Goal: Task Accomplishment & Management: Manage account settings

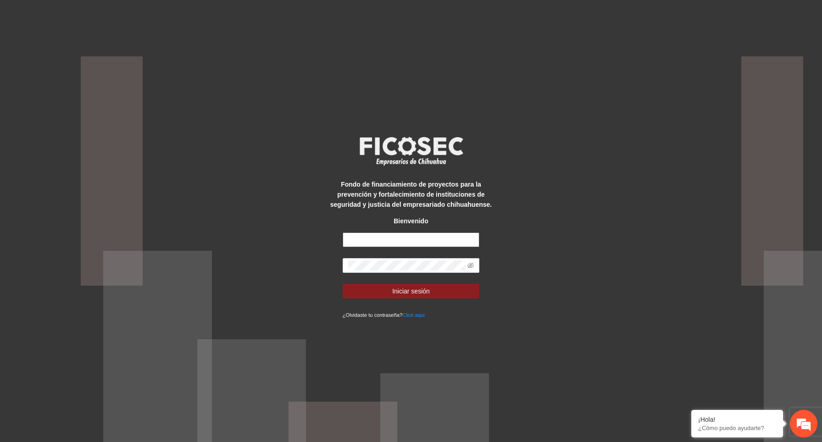
type input "**********"
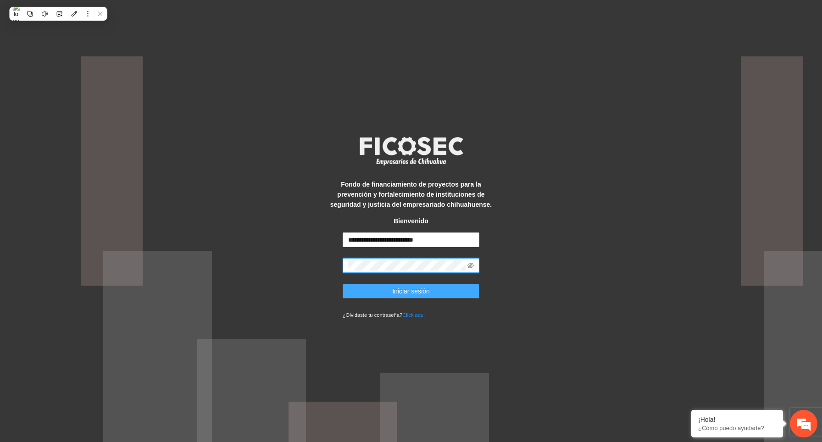
click at [395, 289] on span "Iniciar sesión" at bounding box center [411, 291] width 38 height 10
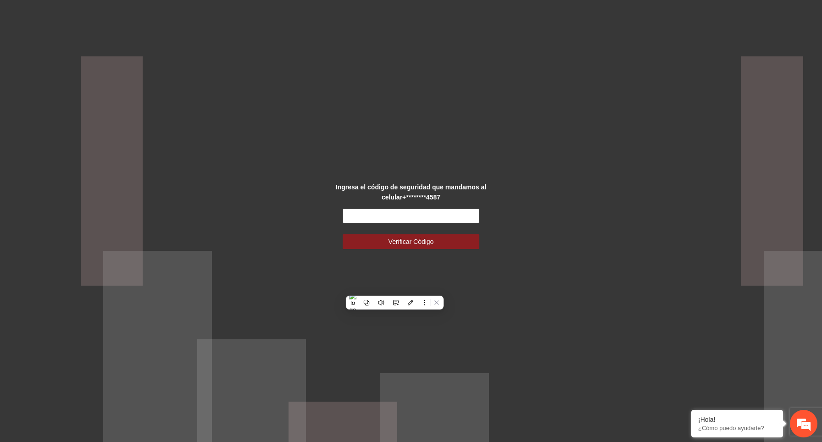
click at [392, 213] on input "text" at bounding box center [411, 216] width 137 height 15
paste input "******"
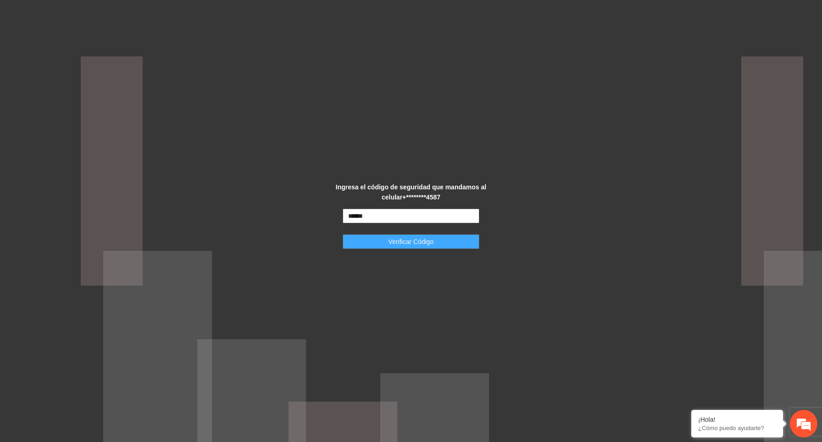
type input "******"
click at [423, 239] on span "Verificar Código" at bounding box center [411, 242] width 45 height 10
click at [457, 246] on button "Verificar Código" at bounding box center [411, 241] width 137 height 15
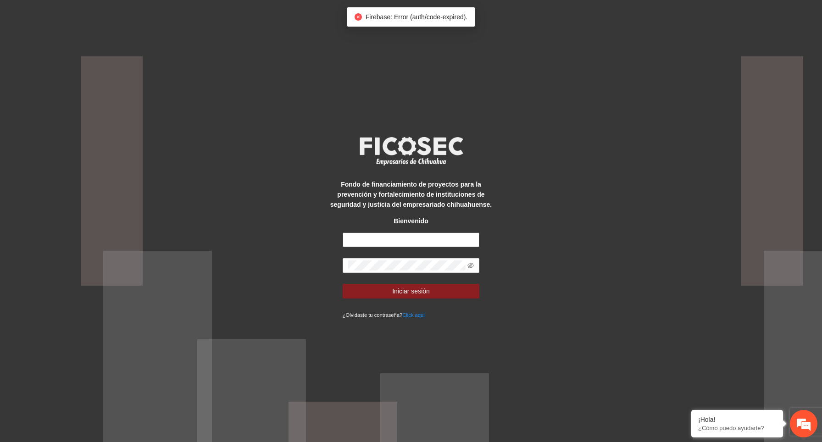
click at [451, 233] on input "text" at bounding box center [411, 240] width 137 height 15
type input "**********"
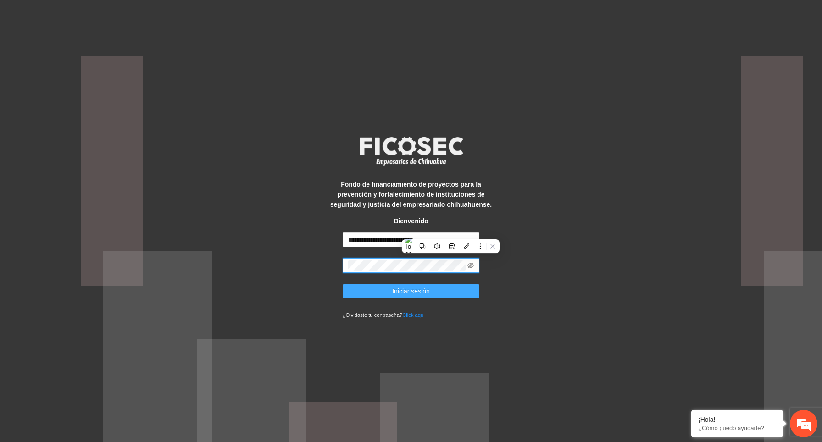
click at [440, 294] on button "Iniciar sesión" at bounding box center [411, 291] width 137 height 15
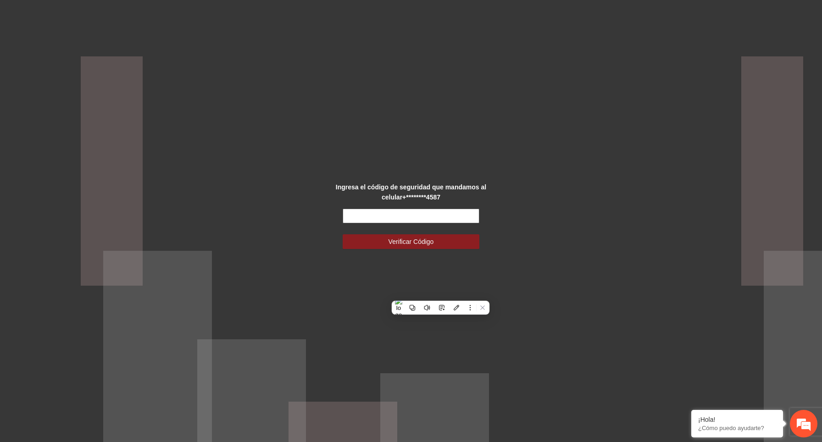
click at [409, 215] on input "text" at bounding box center [411, 216] width 137 height 15
paste input "******"
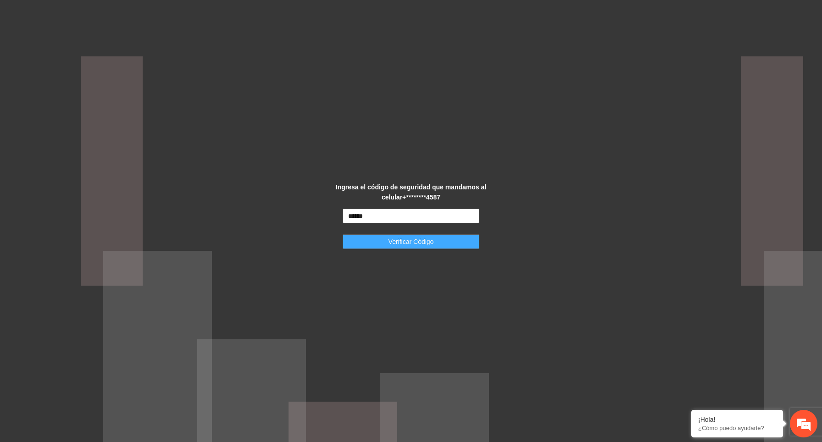
type input "******"
click at [414, 239] on span "Verificar Código" at bounding box center [411, 242] width 45 height 10
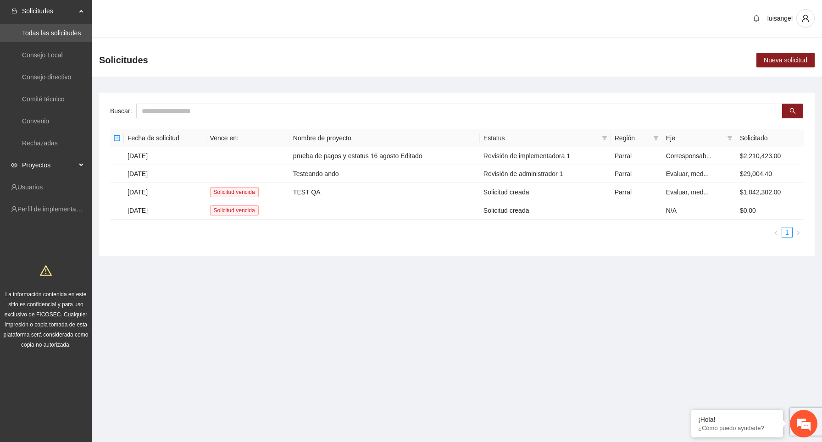
click at [62, 162] on span "Proyectos" at bounding box center [49, 165] width 54 height 18
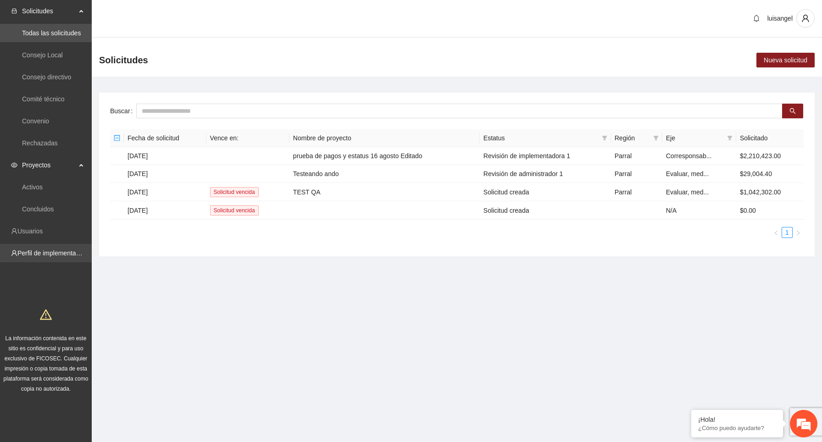
click at [45, 255] on link "Perfil de implementadora" at bounding box center [53, 253] width 72 height 7
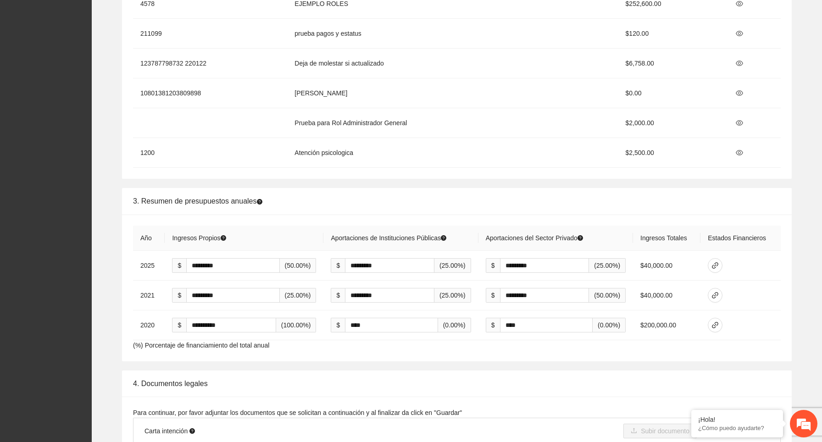
scroll to position [1395, 0]
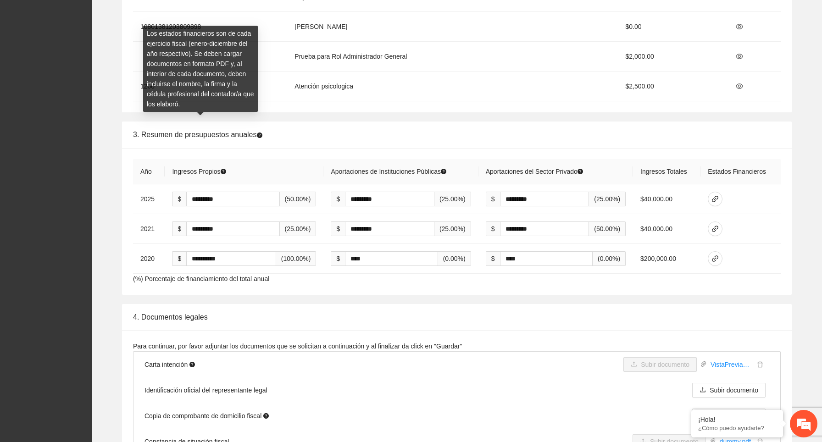
click at [262, 133] on icon "question-circle" at bounding box center [260, 136] width 6 height 6
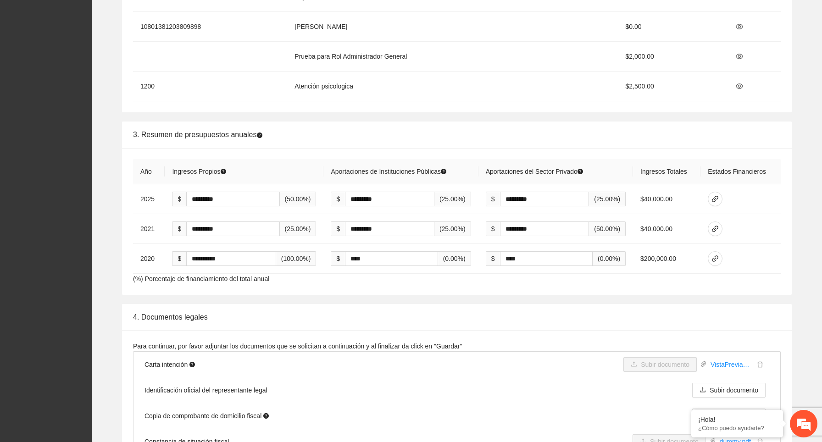
click at [262, 139] on span "3. Resumen de presupuestos anuales" at bounding box center [197, 135] width 129 height 8
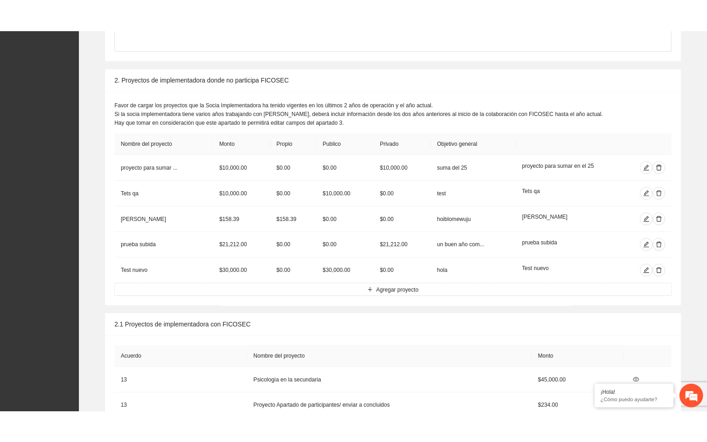
scroll to position [634, 0]
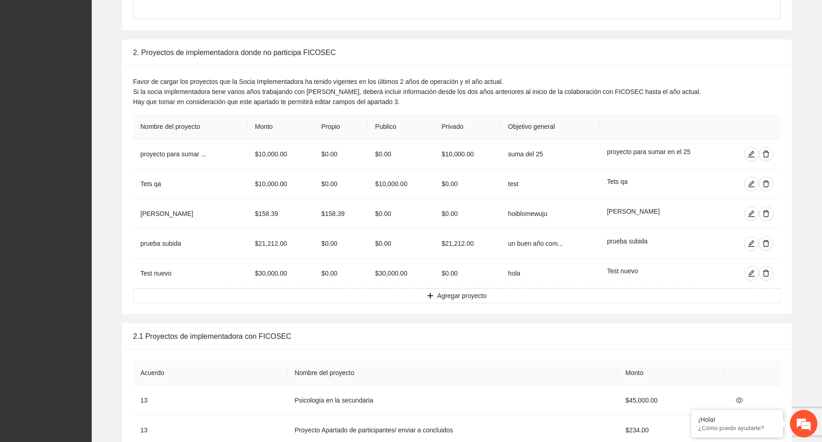
click at [250, 84] on div "Favor de cargar los proyectos que la Socia Implementadora ha tenido vigentes en…" at bounding box center [457, 92] width 648 height 30
click at [250, 84] on div at bounding box center [250, 82] width 16 height 8
click at [184, 84] on div "Favor de cargar los proyectos que la Socia Implementadora ha tenido vigentes en…" at bounding box center [457, 92] width 648 height 30
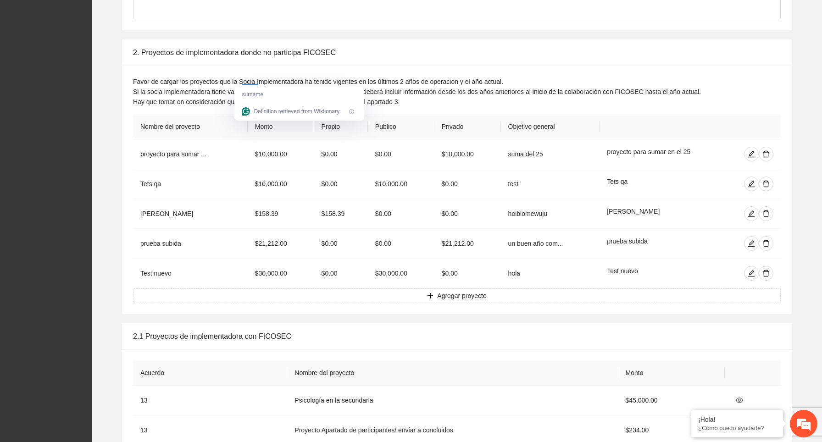
click at [184, 84] on div "Favor de cargar los proyectos que la Socia Implementadora ha tenido vigentes en…" at bounding box center [457, 92] width 648 height 30
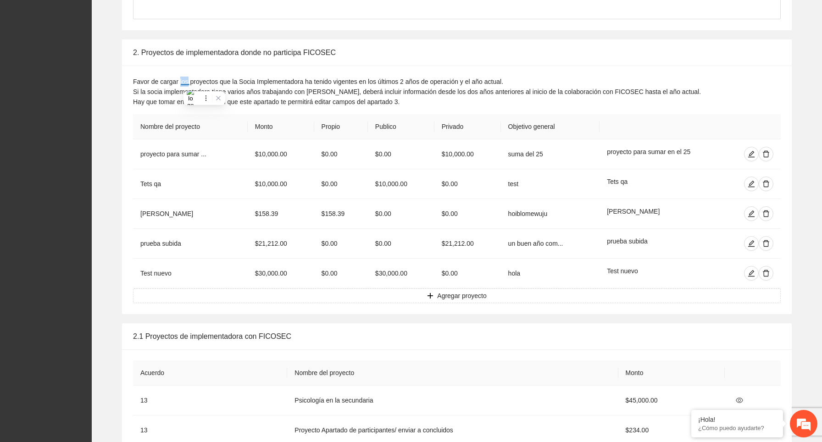
click at [184, 84] on div at bounding box center [185, 82] width 9 height 8
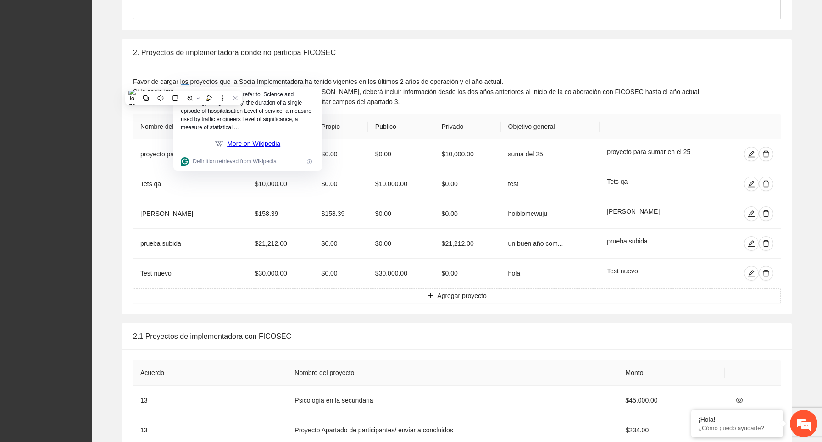
click at [160, 82] on div "Favor de cargar los proyectos que la Socia Implementadora ha tenido vigentes en…" at bounding box center [457, 92] width 648 height 30
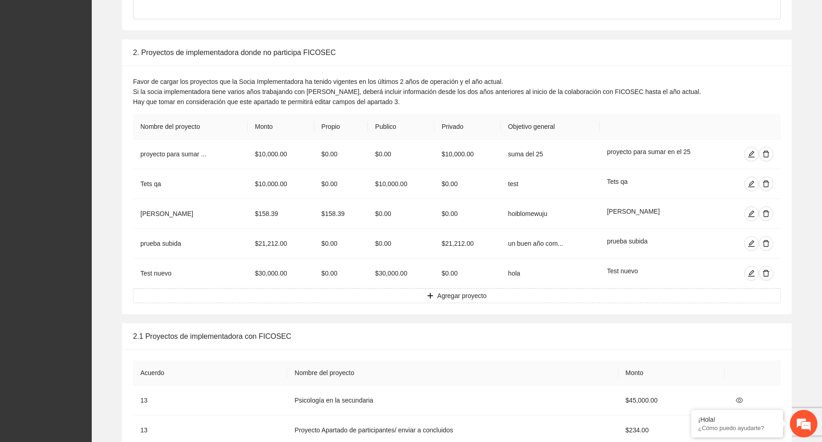
click at [160, 82] on div "Favor de cargar los proyectos que la Socia Implementadora ha tenido vigentes en…" at bounding box center [457, 92] width 648 height 30
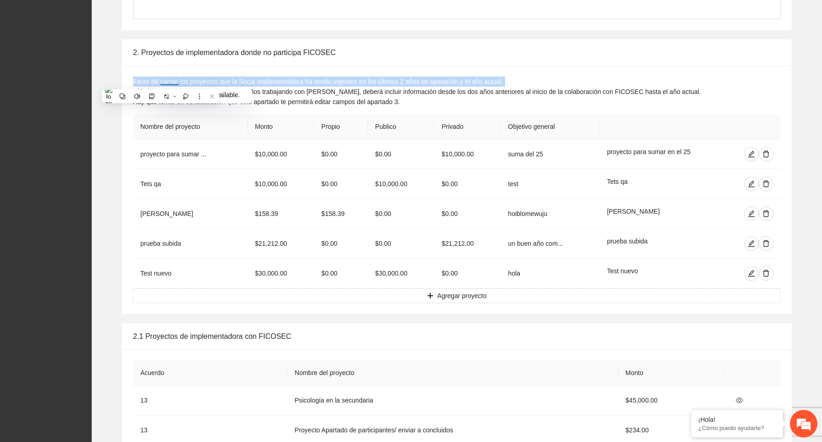
click at [160, 82] on div "Favor de cargar los proyectos que la Socia Implementadora ha tenido vigentes en…" at bounding box center [457, 92] width 648 height 30
click at [454, 95] on div "Favor de cargar los proyectos que la Socia Implementadora ha tenido vigentes en…" at bounding box center [457, 92] width 648 height 30
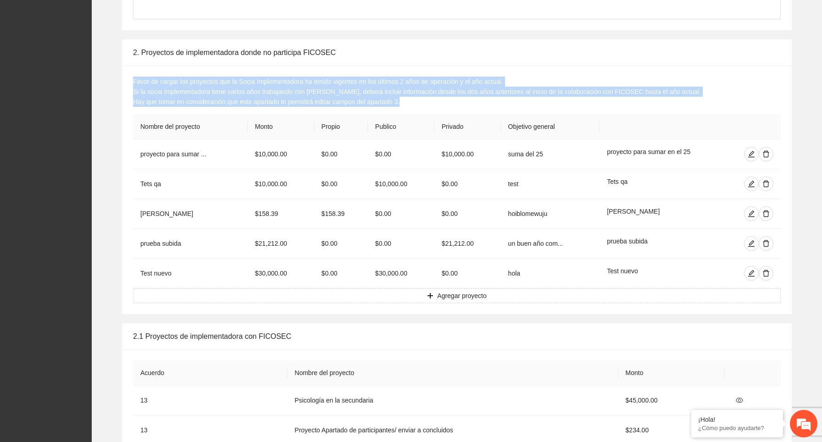
drag, startPoint x: 433, startPoint y: 101, endPoint x: 131, endPoint y: 80, distance: 302.6
click at [131, 80] on div "Favor de cargar los proyectos que la Socia Implementadora ha tenido vigentes en…" at bounding box center [457, 190] width 670 height 249
click at [344, 94] on div "Favor de cargar los proyectos que la Socia Implementadora ha tenido vigentes en…" at bounding box center [457, 92] width 648 height 30
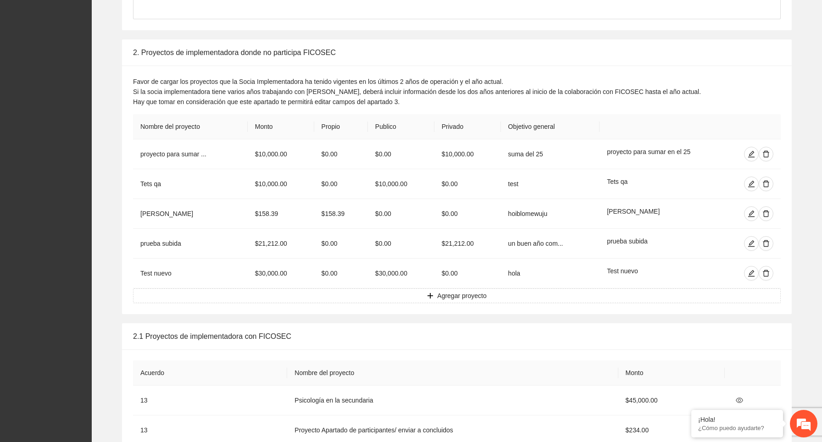
click at [344, 94] on div "Favor de cargar los proyectos que la Socia Implementadora ha tenido vigentes en…" at bounding box center [457, 92] width 648 height 30
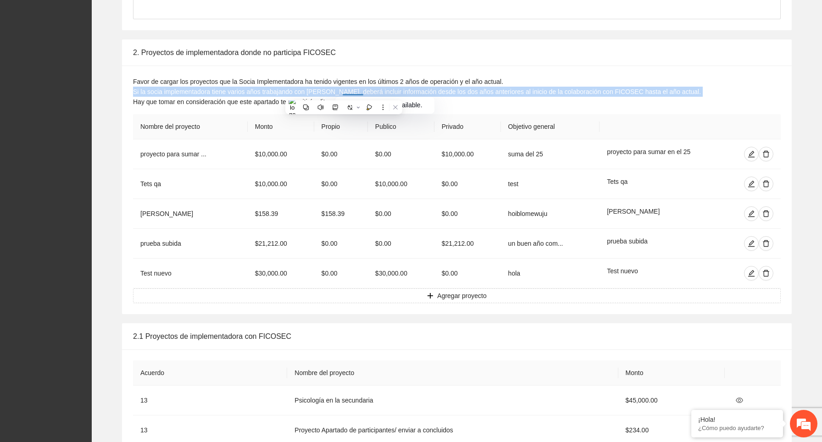
click at [344, 94] on div "Favor de cargar los proyectos que la Socia Implementadora ha tenido vigentes en…" at bounding box center [457, 92] width 648 height 30
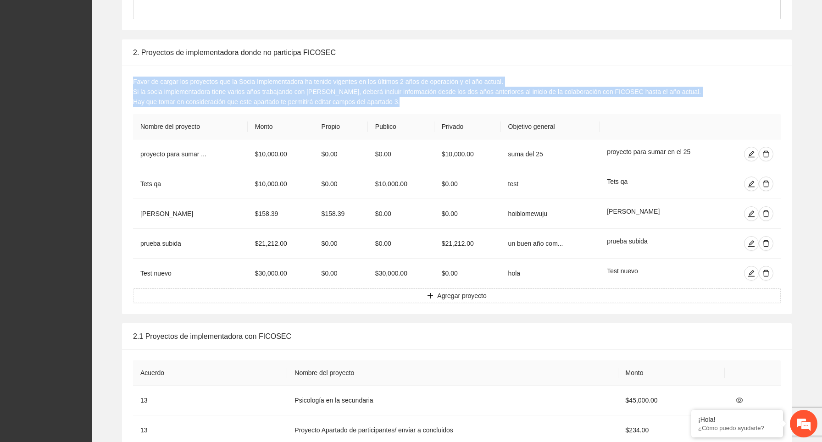
drag, startPoint x: 429, startPoint y: 104, endPoint x: 133, endPoint y: 77, distance: 297.6
click at [133, 77] on div "Favor de cargar los proyectos que la Socia Implementadora ha tenido vigentes en…" at bounding box center [457, 92] width 648 height 30
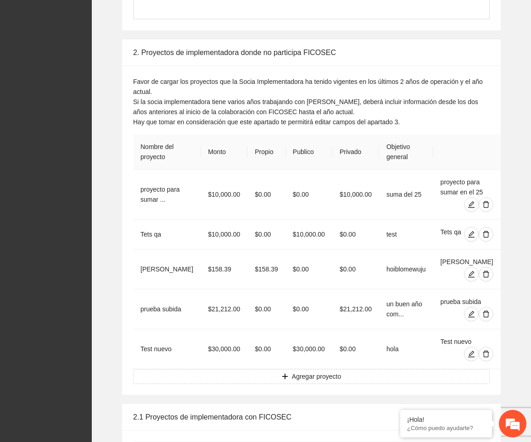
click at [361, 161] on th "Privado" at bounding box center [355, 151] width 47 height 35
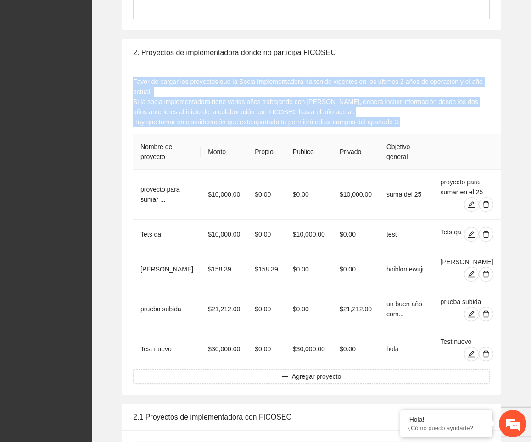
drag, startPoint x: 423, startPoint y: 121, endPoint x: 126, endPoint y: 82, distance: 300.3
click at [126, 82] on div "Favor de cargar los proyectos que la Socia Implementadora ha tenido vigentes en…" at bounding box center [311, 230] width 378 height 329
click at [446, 123] on div "Favor de cargar los proyectos que la Socia Implementadora ha tenido vigentes en…" at bounding box center [311, 102] width 356 height 50
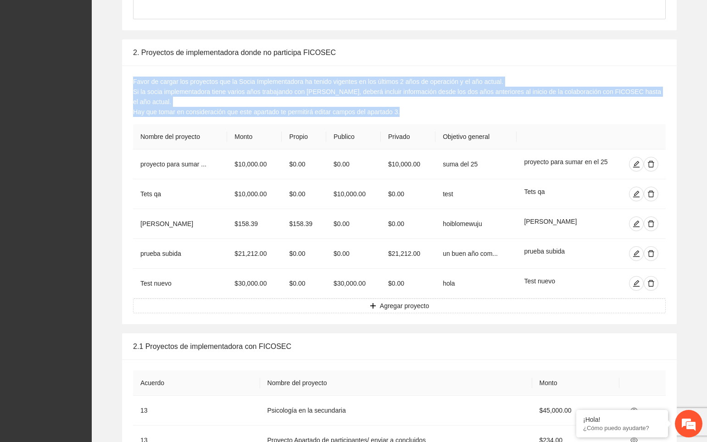
drag, startPoint x: 418, startPoint y: 112, endPoint x: 128, endPoint y: 79, distance: 292.3
click at [128, 79] on div "Favor de cargar los proyectos que la Socia Implementadora ha tenido vigentes en…" at bounding box center [399, 195] width 555 height 259
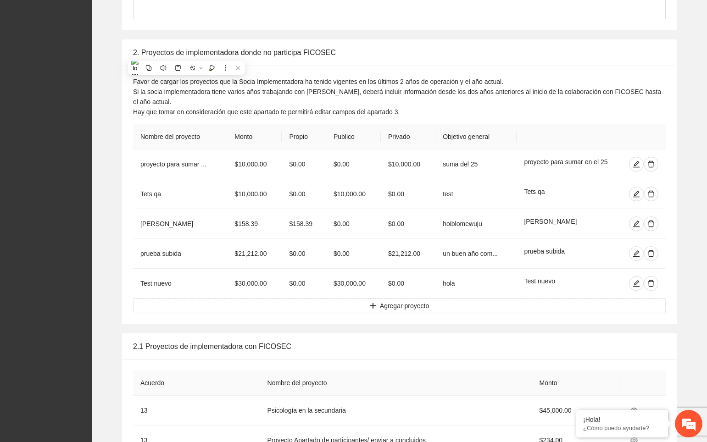
click at [472, 99] on div "Favor de cargar los proyectos que la Socia Implementadora ha tenido vigentes en…" at bounding box center [399, 97] width 533 height 40
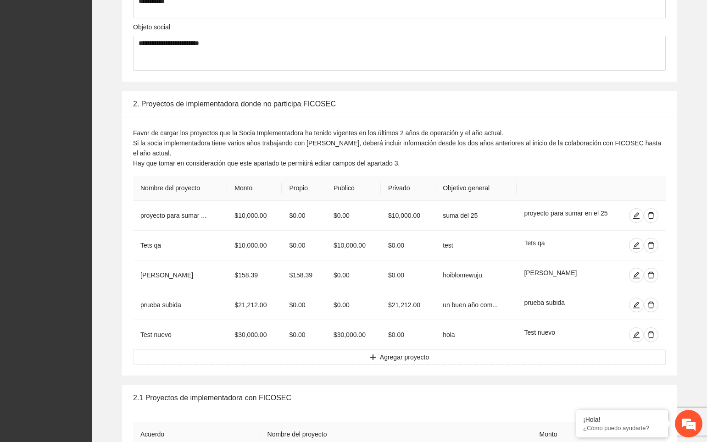
scroll to position [583, 0]
drag, startPoint x: 357, startPoint y: 102, endPoint x: 132, endPoint y: 98, distance: 224.8
click at [132, 98] on div "2. Proyectos de implementadora donde no participa FICOSEC" at bounding box center [399, 103] width 555 height 27
copy div "2. Proyectos de implementadora donde no participa FICOSEC"
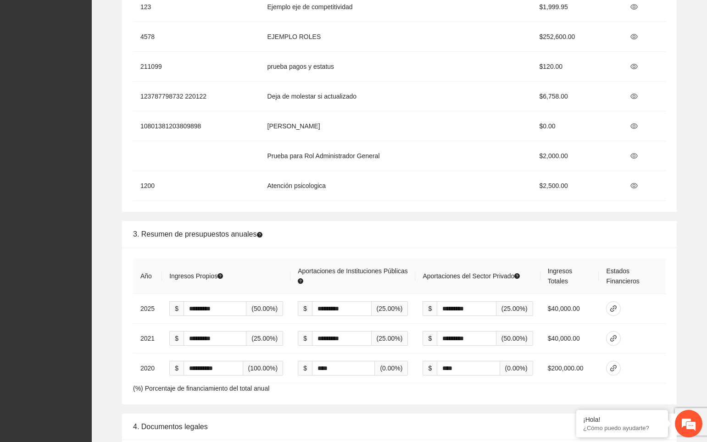
scroll to position [1330, 0]
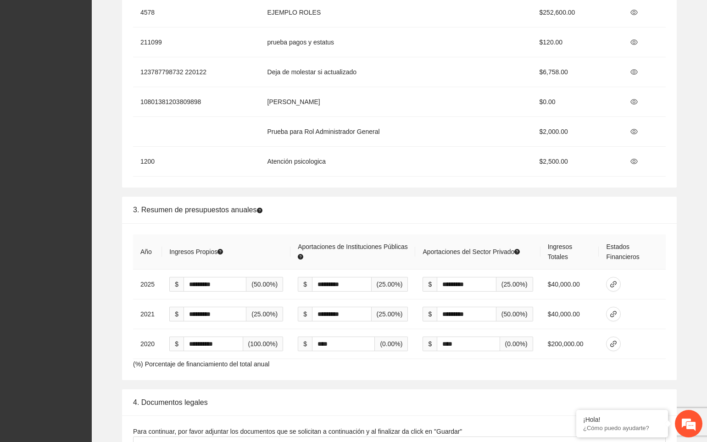
drag, startPoint x: 284, startPoint y: 195, endPoint x: 120, endPoint y: 195, distance: 163.8
click at [120, 197] on div "**********" at bounding box center [399, 288] width 601 height 183
copy span "3. Resumen de presupuestos anuales"
